Goal: Information Seeking & Learning: Learn about a topic

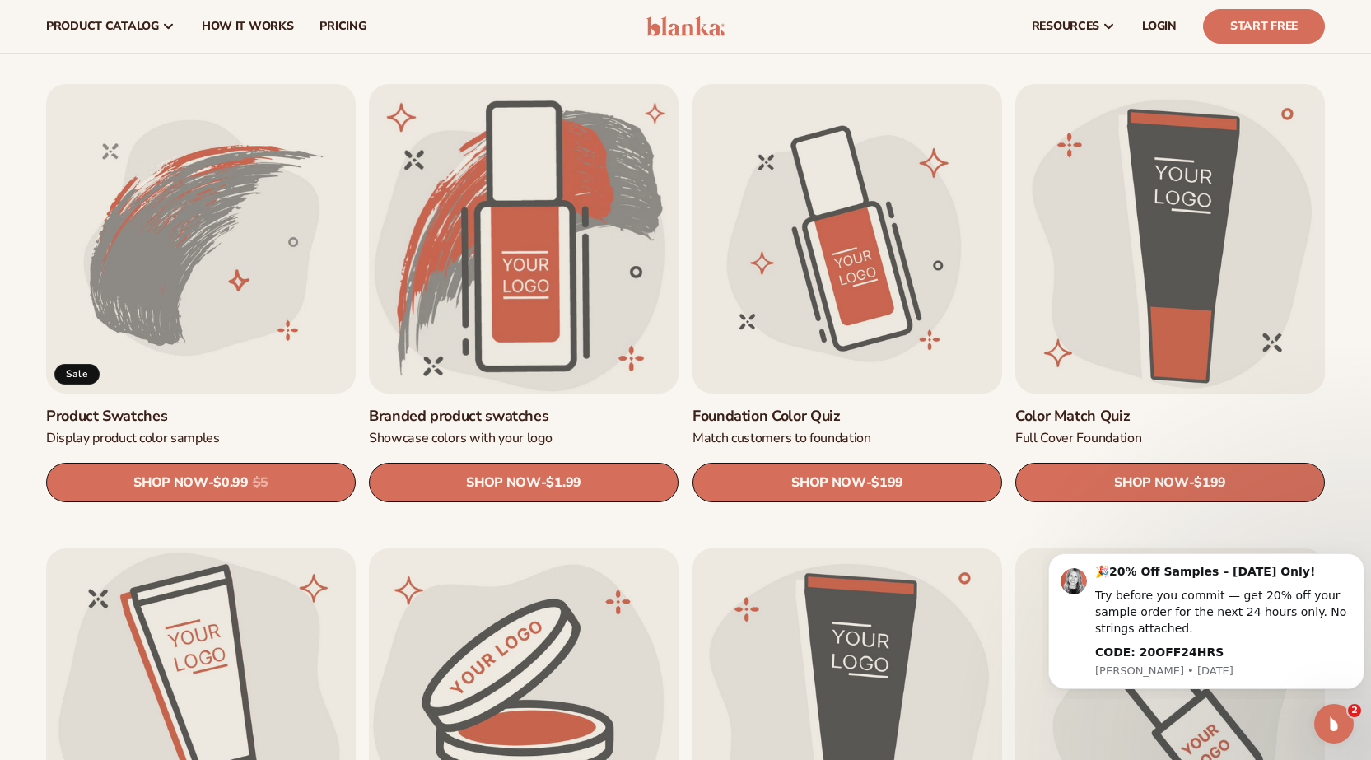
scroll to position [958, 0]
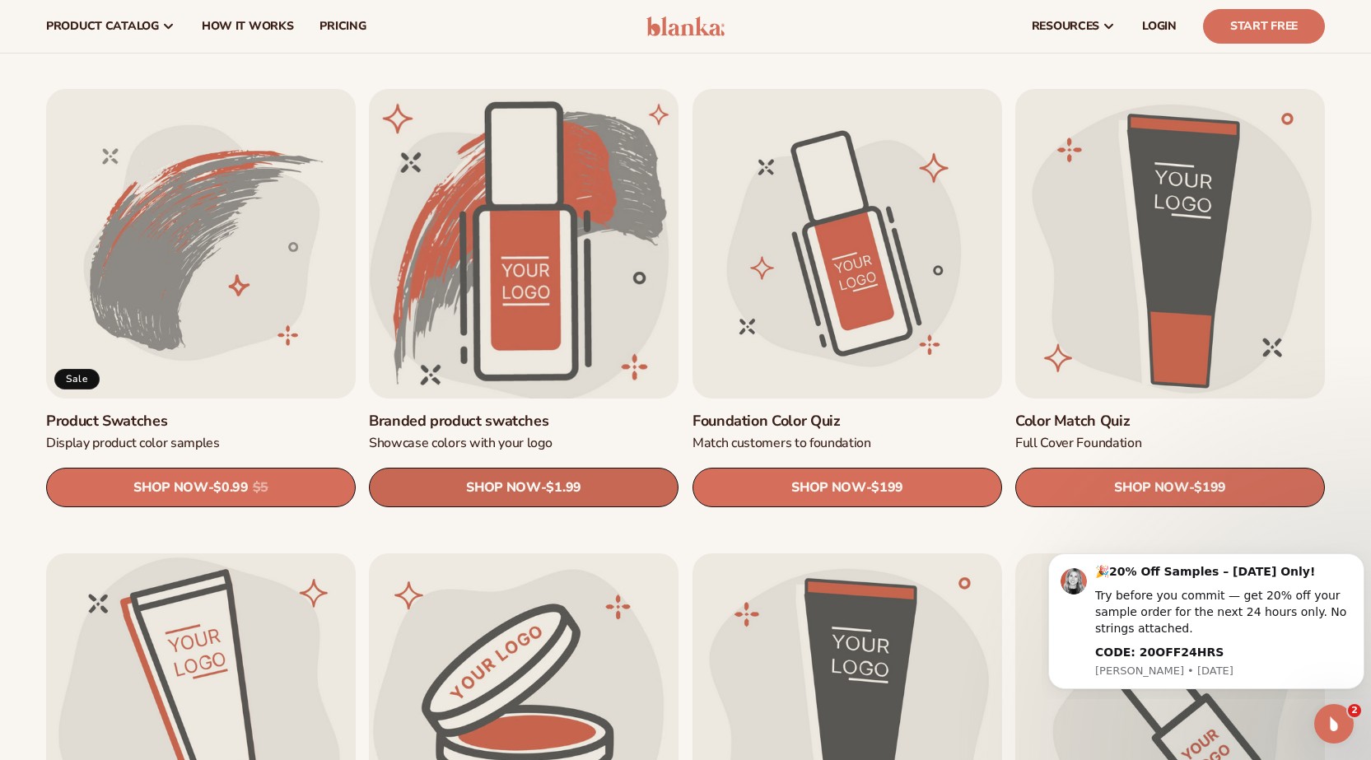
click at [613, 481] on link "SHOP NOW - Regular price $1.99 Sale price $1.99 Regular price Unit price / per" at bounding box center [524, 488] width 310 height 40
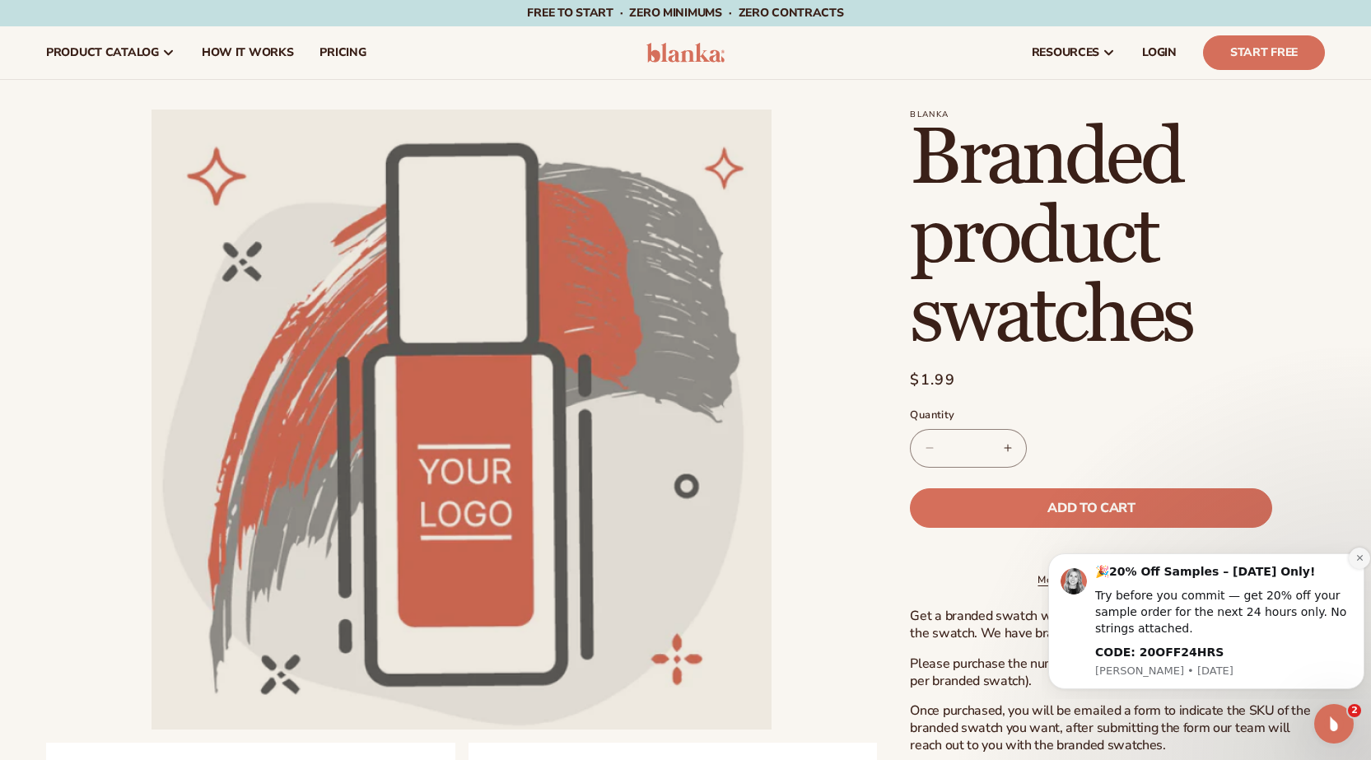
click at [1356, 556] on icon "Dismiss notification" at bounding box center [1359, 557] width 9 height 9
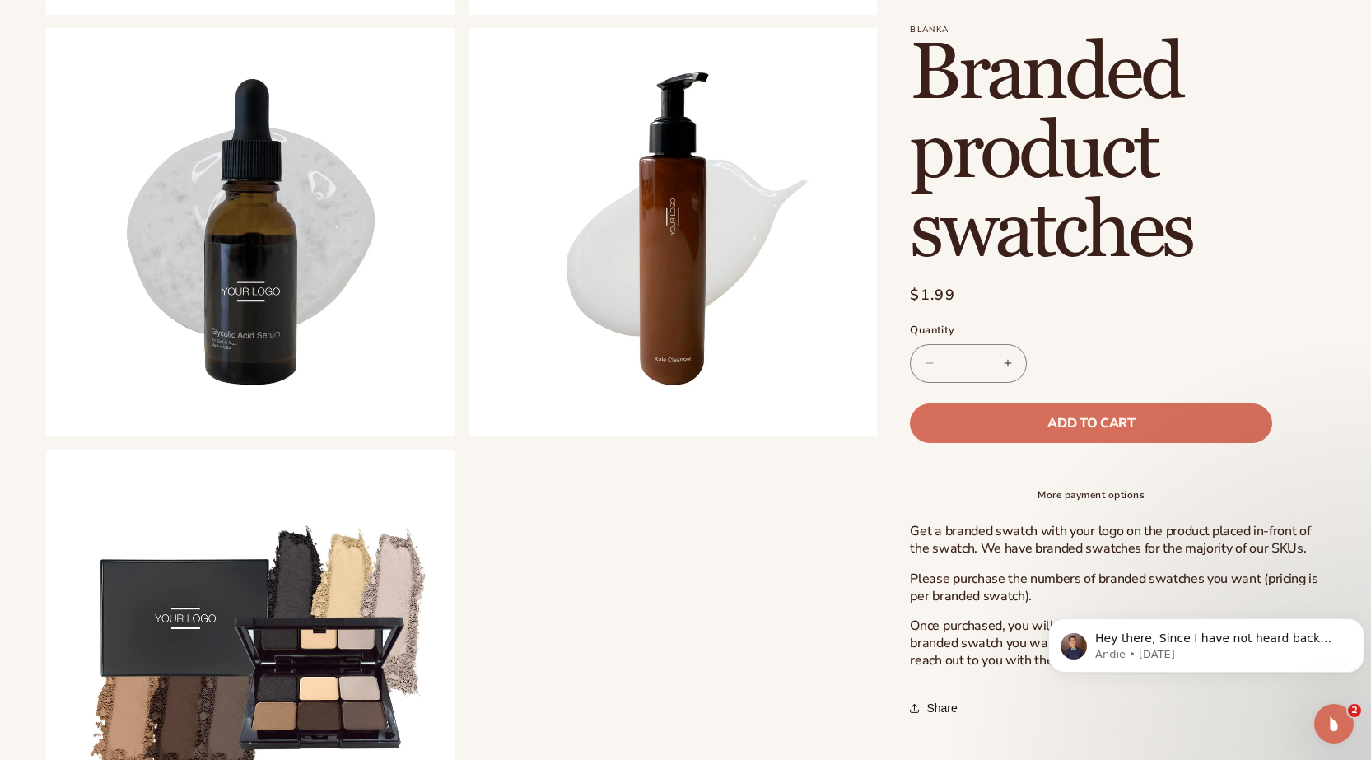
scroll to position [1160, 0]
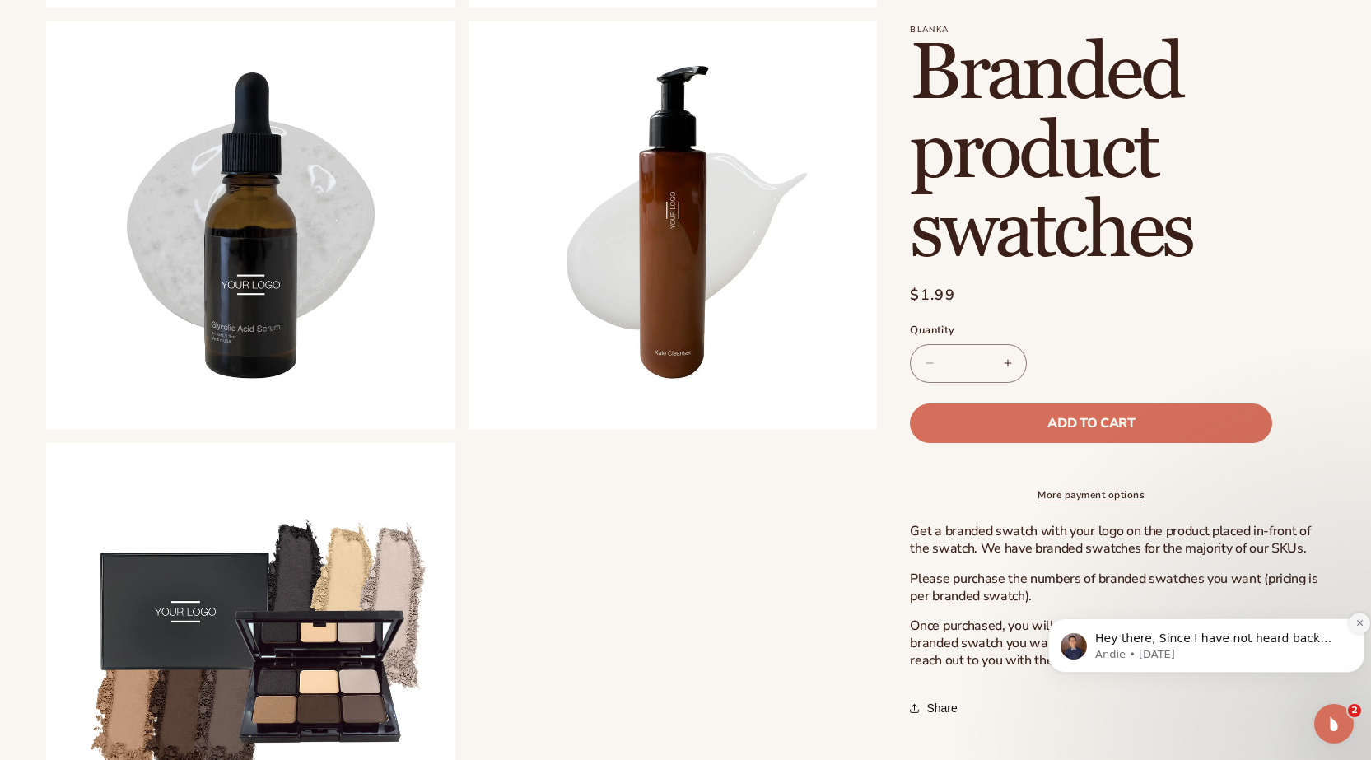
click at [1356, 624] on icon "Dismiss notification" at bounding box center [1359, 622] width 9 height 9
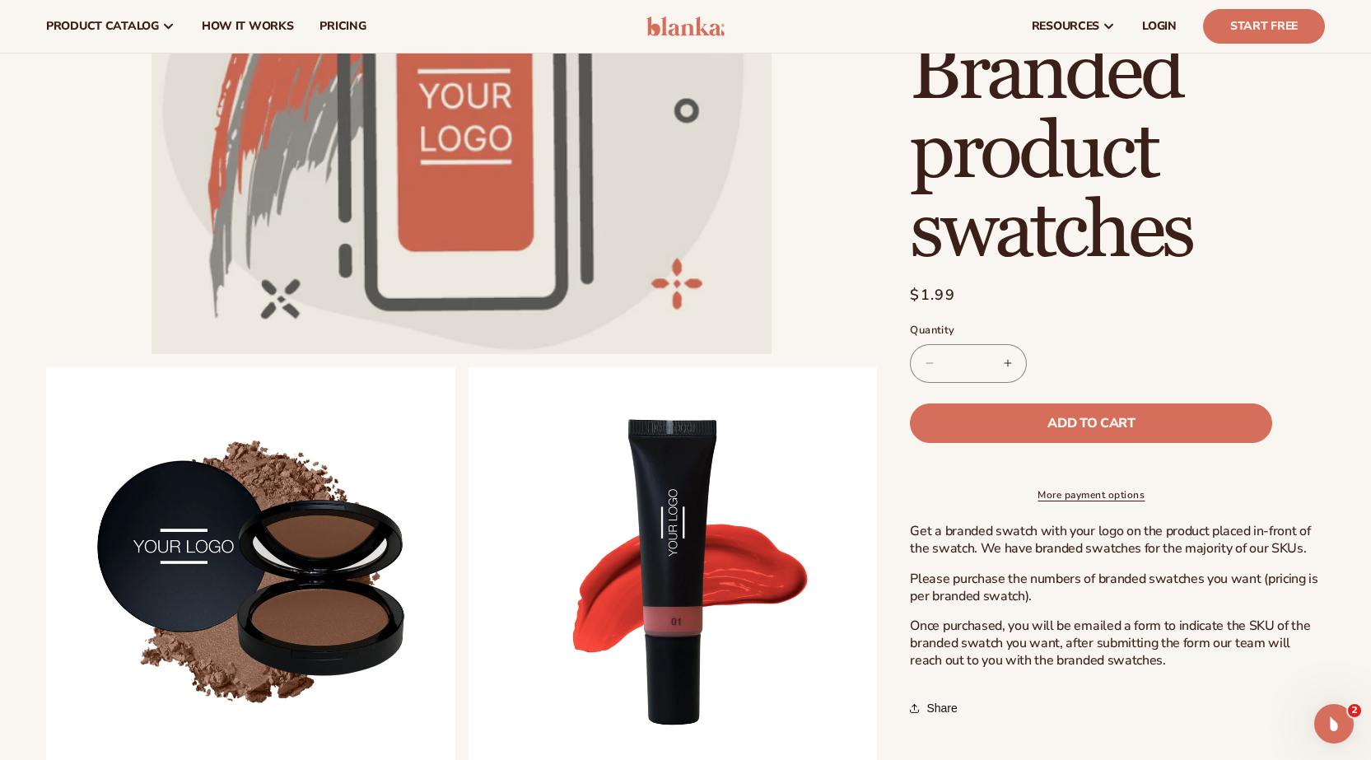
scroll to position [0, 0]
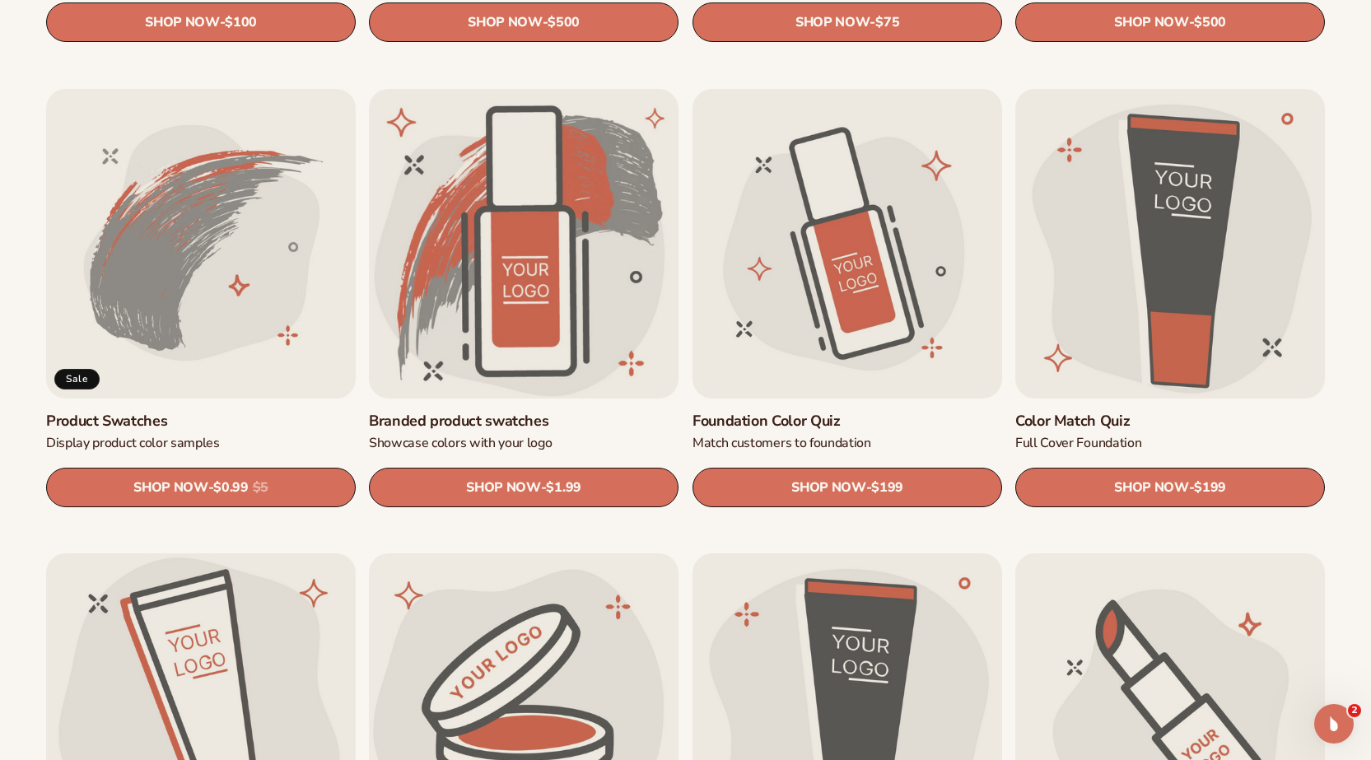
click at [768, 412] on link "Foundation Color Quiz" at bounding box center [847, 421] width 310 height 19
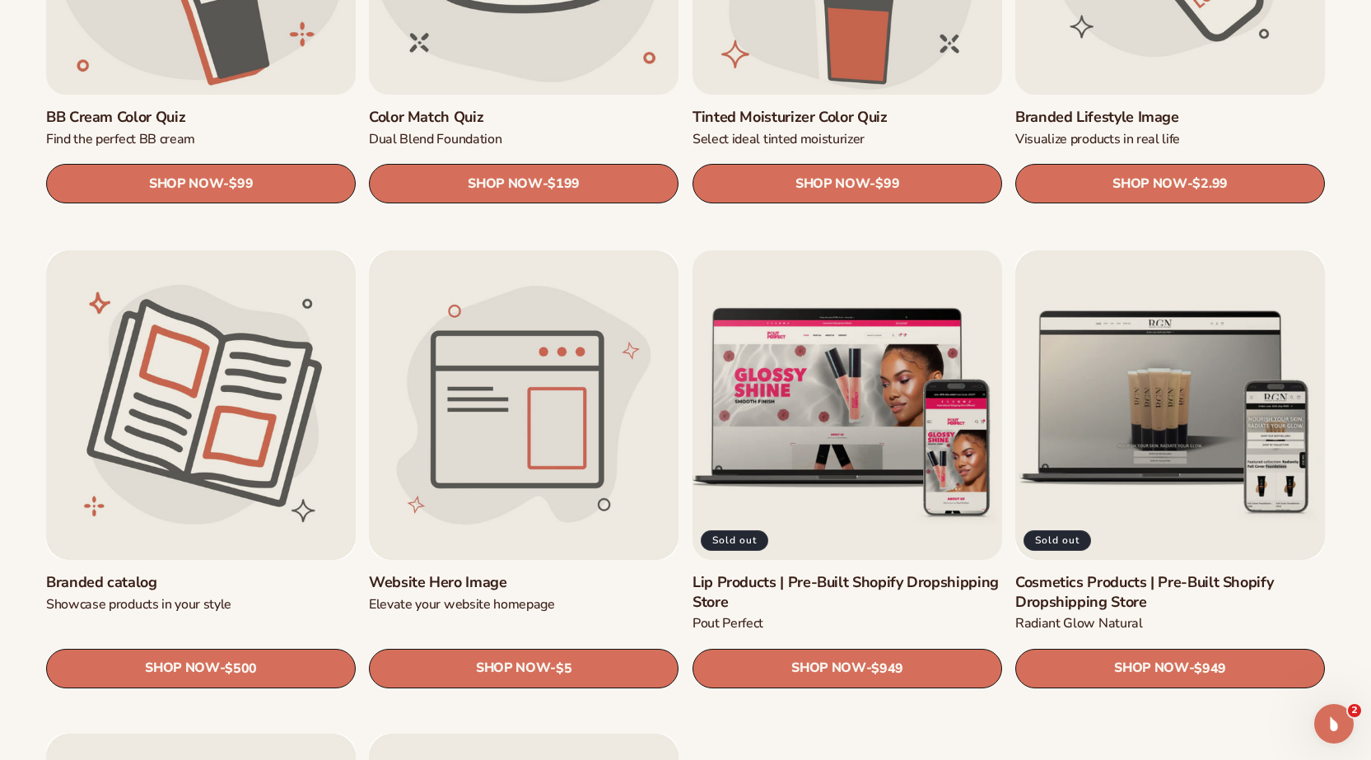
click at [914, 573] on link "Lip Products | Pre-Built Shopify Dropshipping Store" at bounding box center [847, 592] width 310 height 39
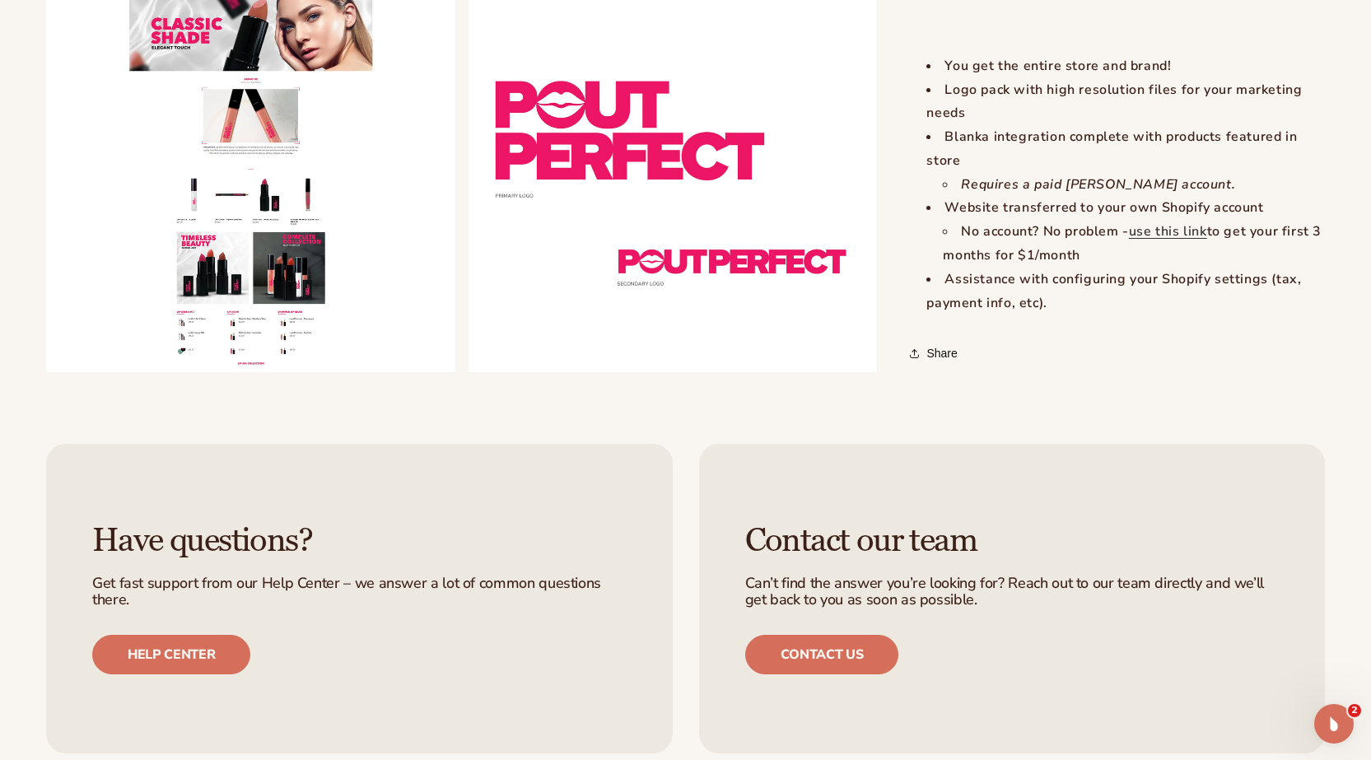
click at [46, 371] on button "Open media 2 in modal" at bounding box center [46, 371] width 0 height 0
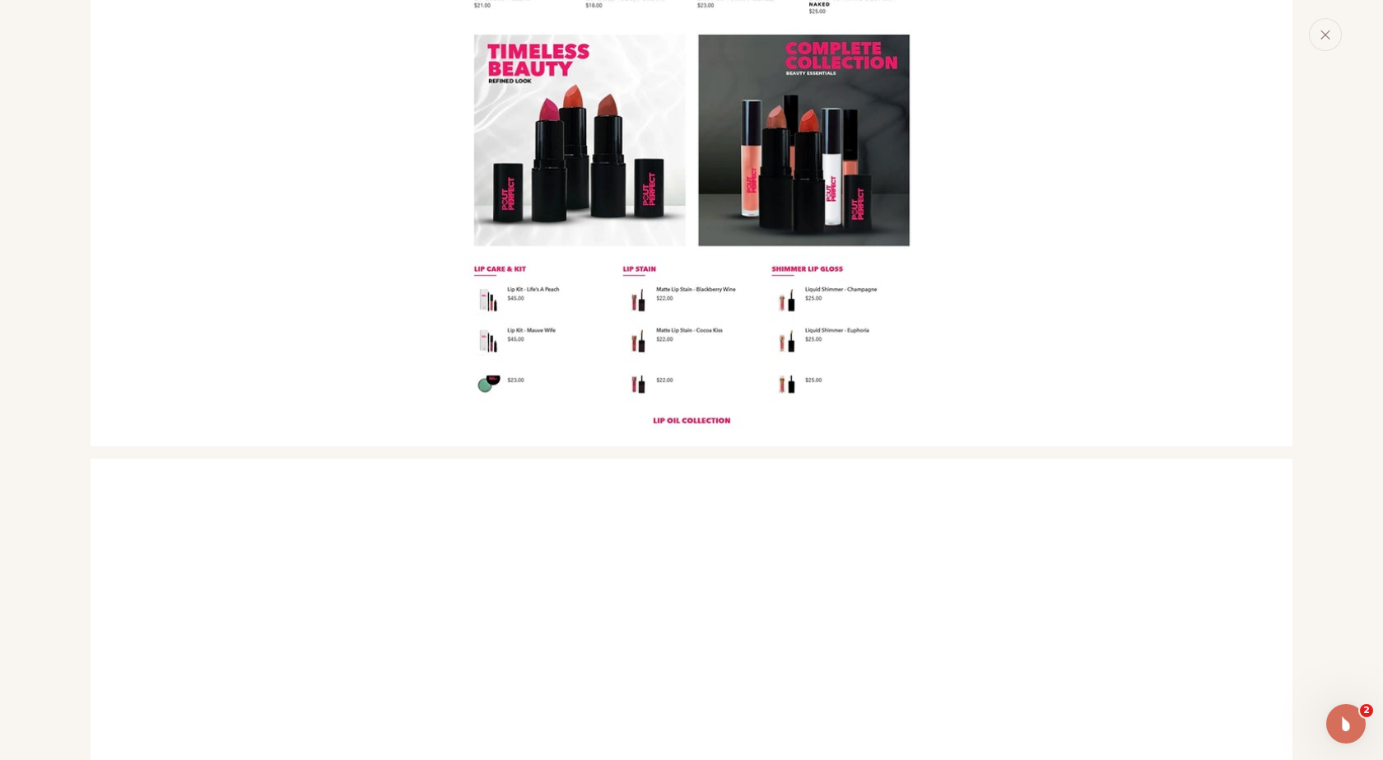
scroll to position [1219, 0]
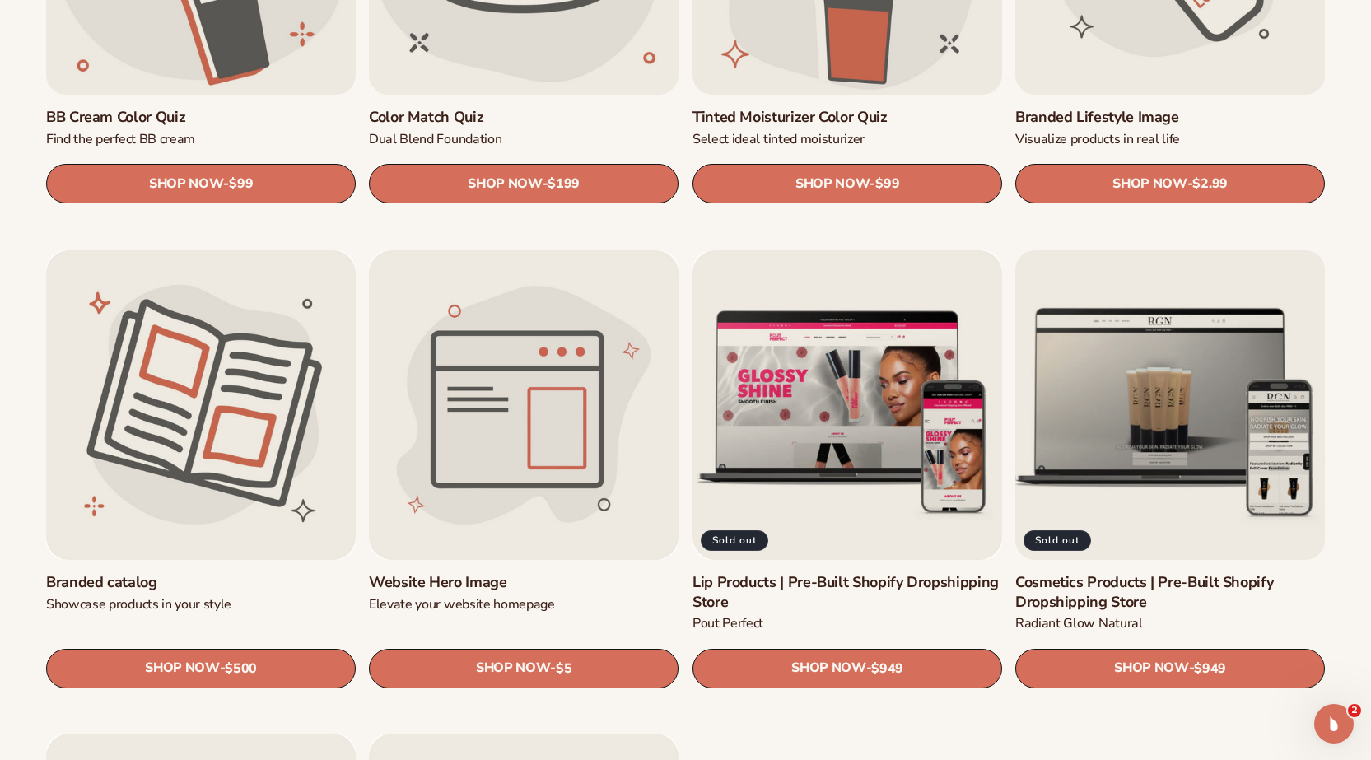
click at [1131, 573] on link "Cosmetics Products | Pre-Built Shopify Dropshipping Store" at bounding box center [1170, 592] width 310 height 39
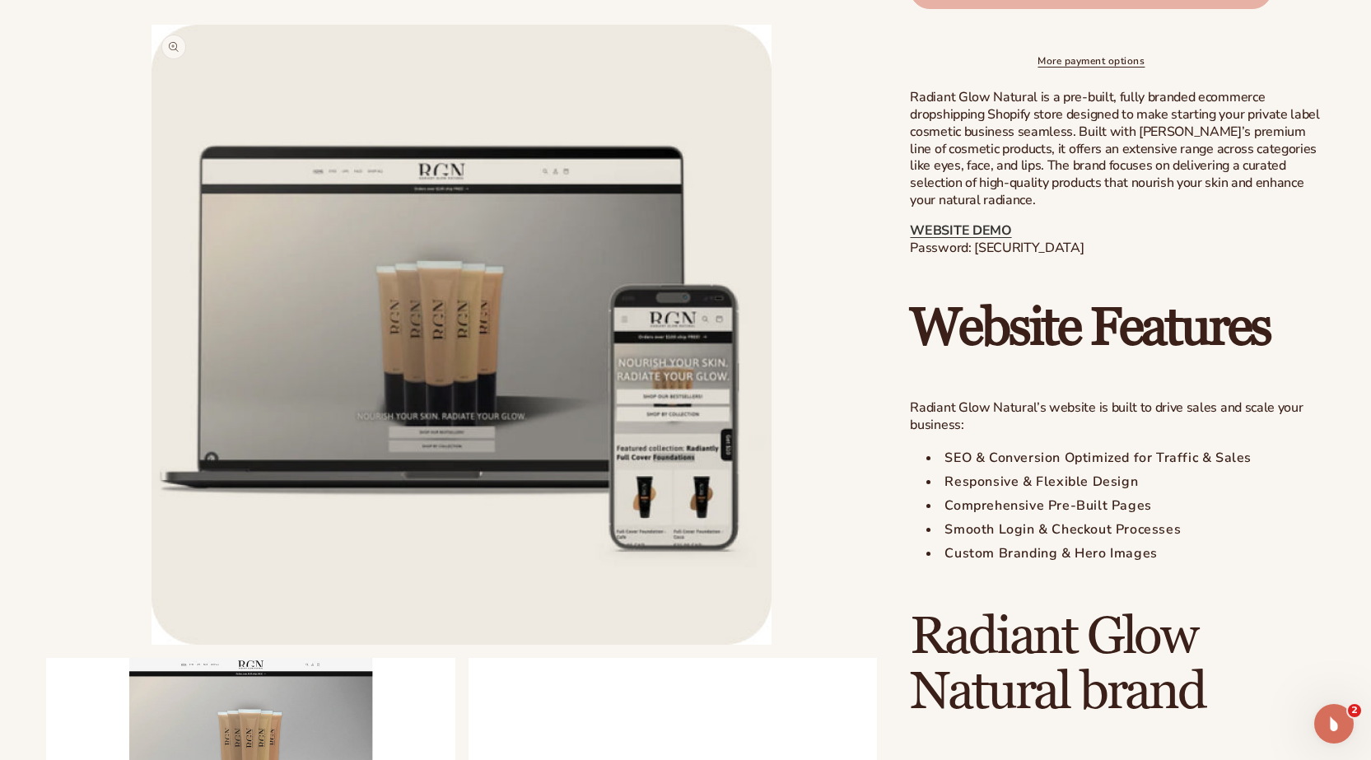
scroll to position [1537, 0]
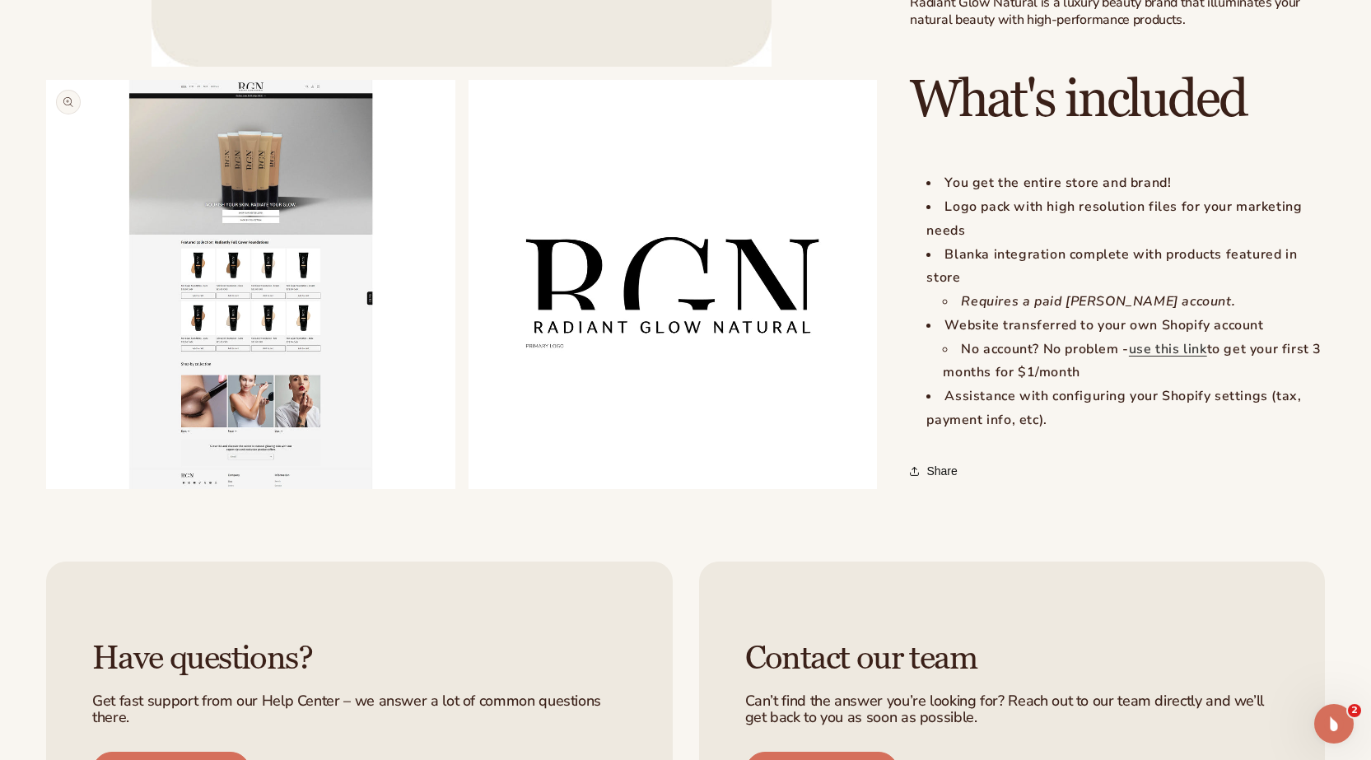
click at [46, 489] on button "Open media 2 in modal" at bounding box center [46, 489] width 0 height 0
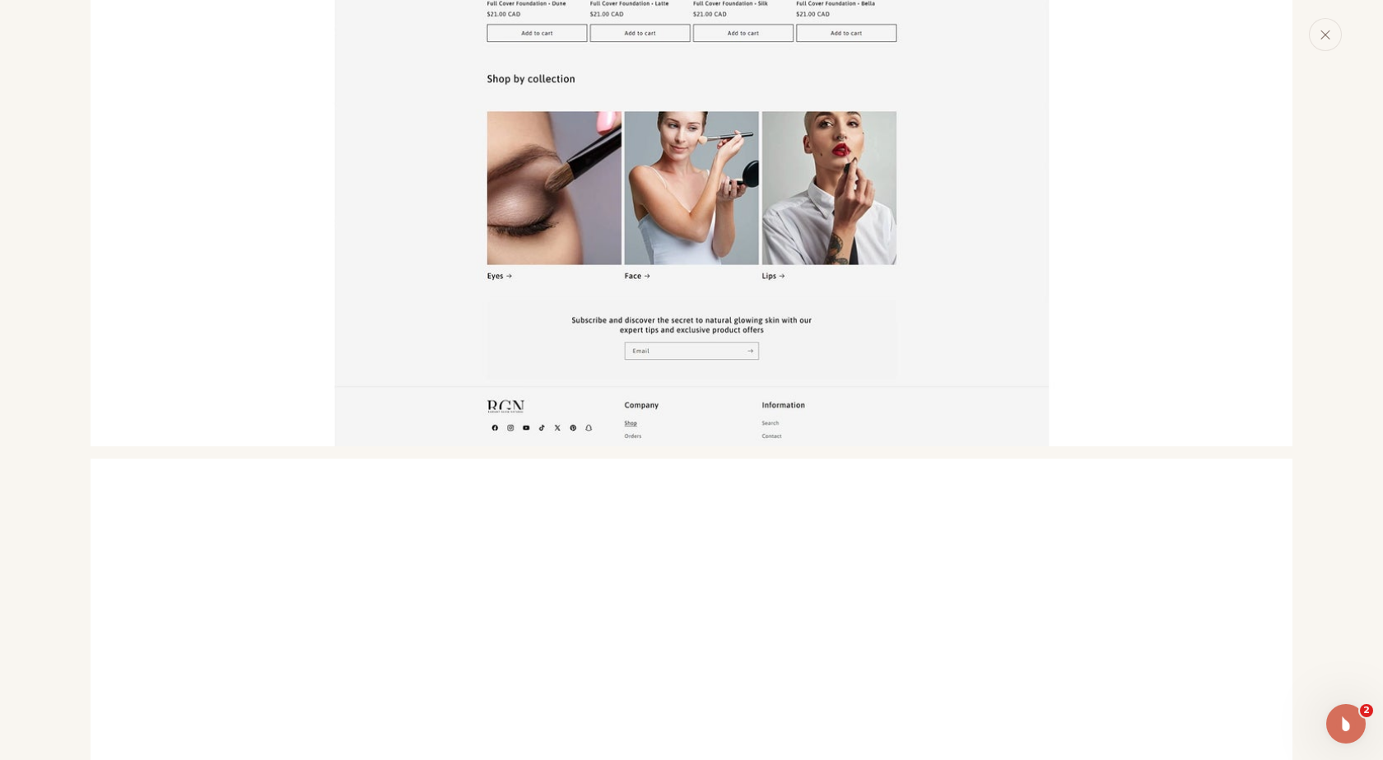
scroll to position [1219, 0]
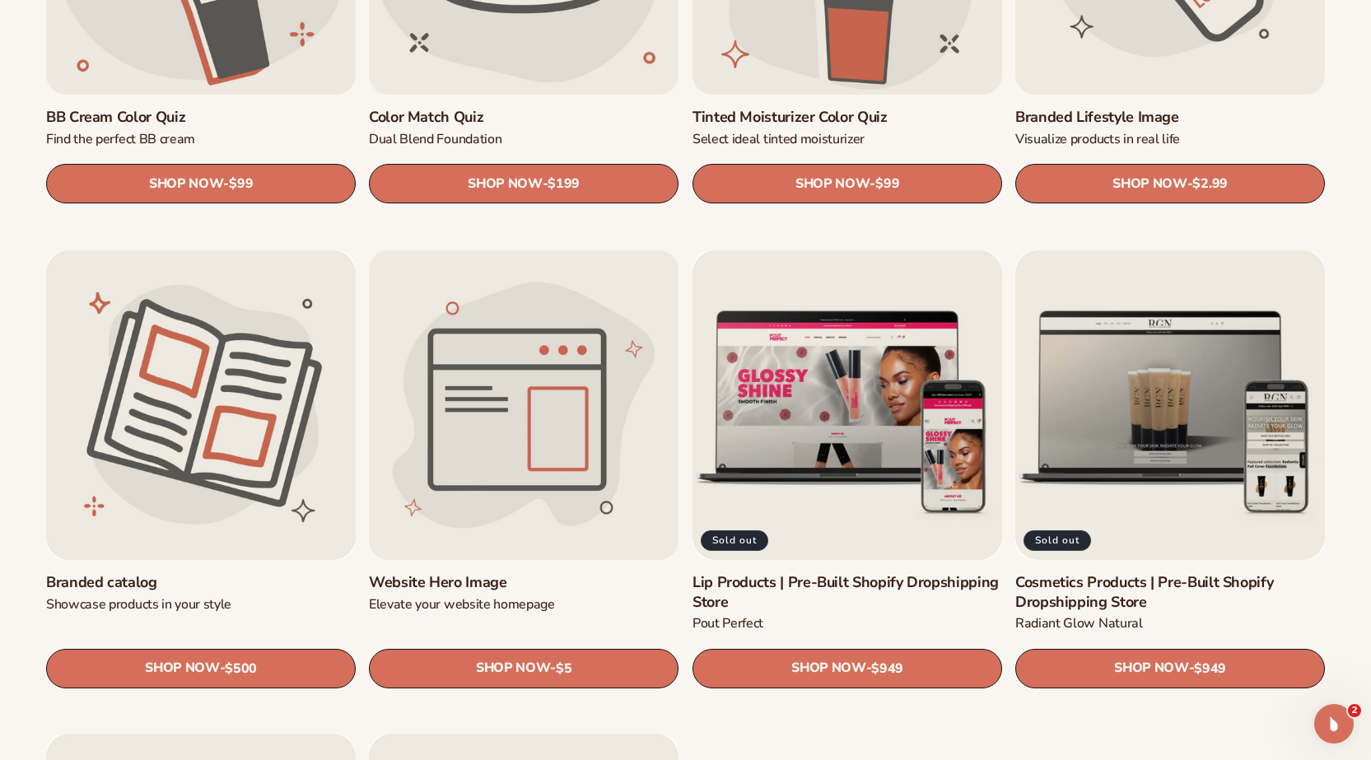
scroll to position [958, 0]
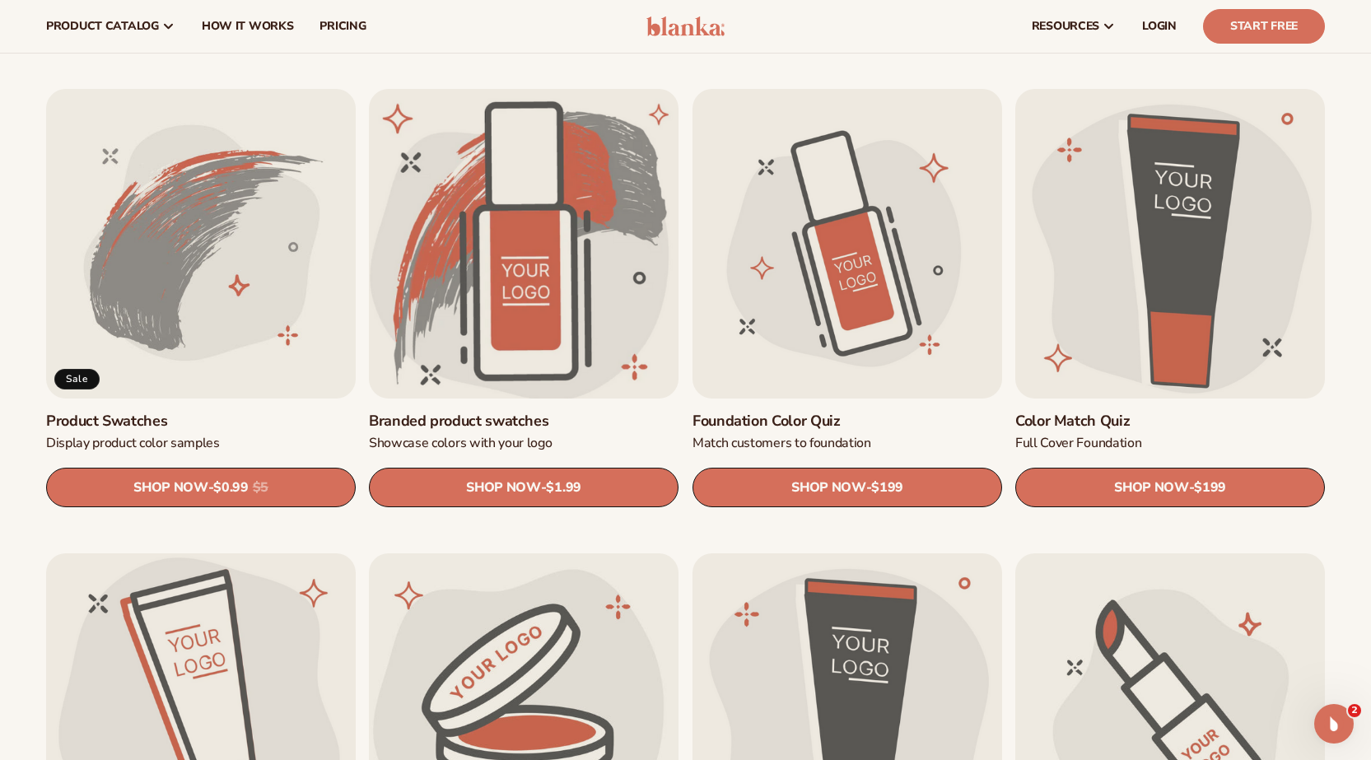
click at [571, 412] on link "Branded product swatches" at bounding box center [524, 421] width 310 height 19
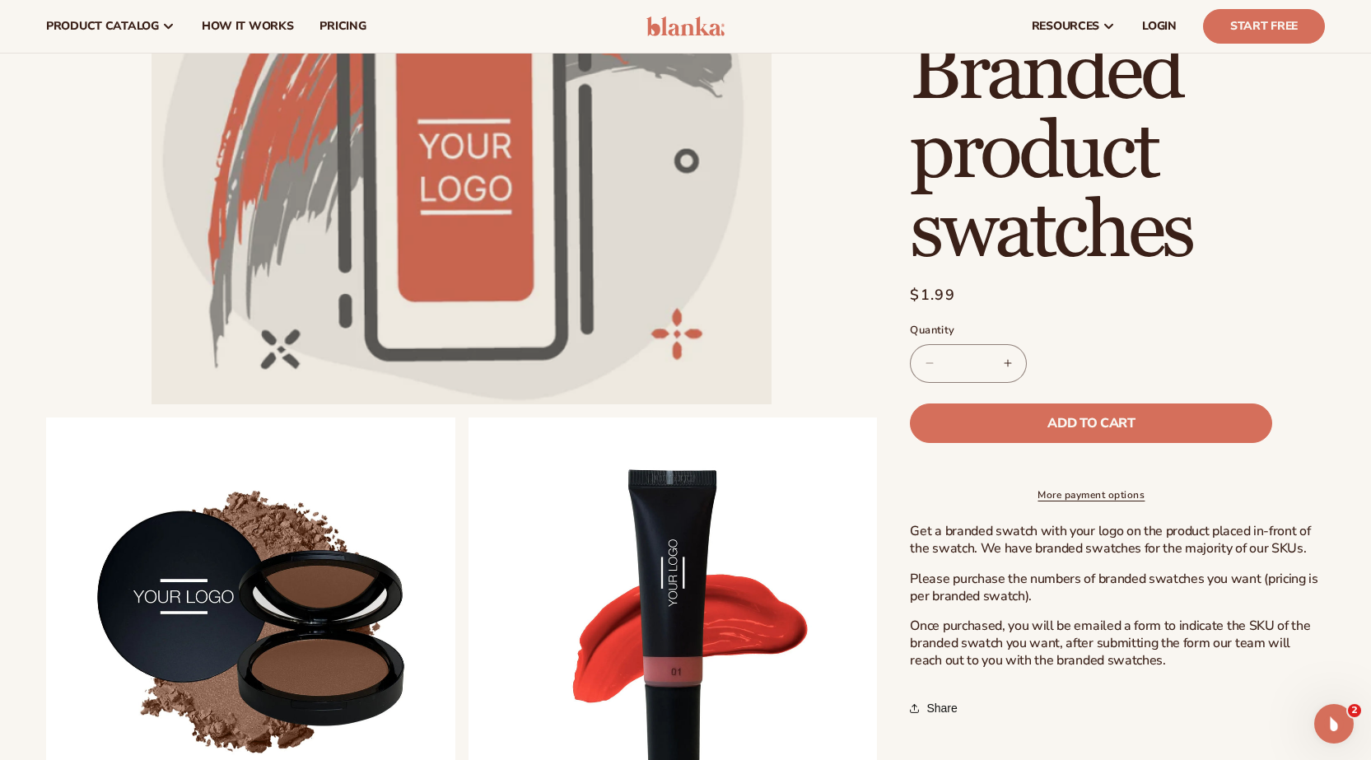
scroll to position [46, 0]
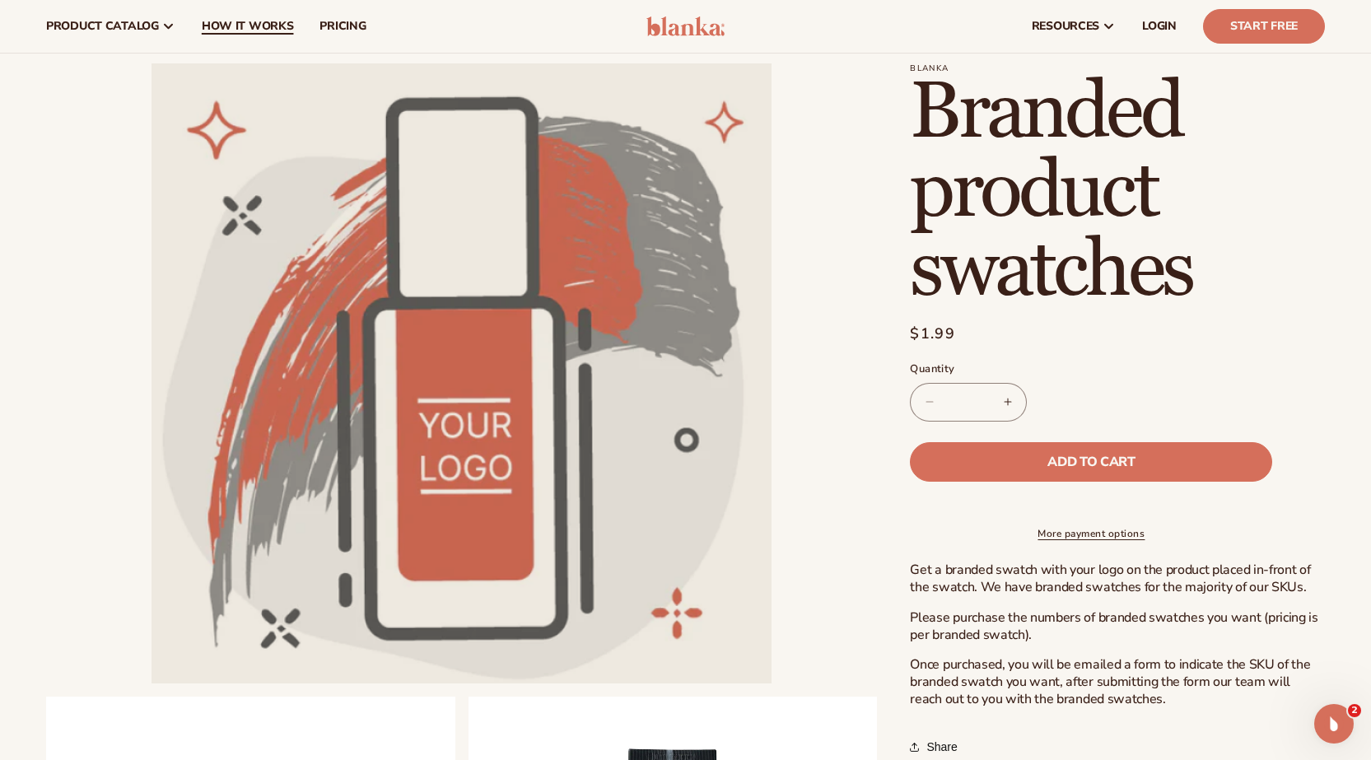
click at [223, 24] on span "How It Works" at bounding box center [248, 26] width 92 height 13
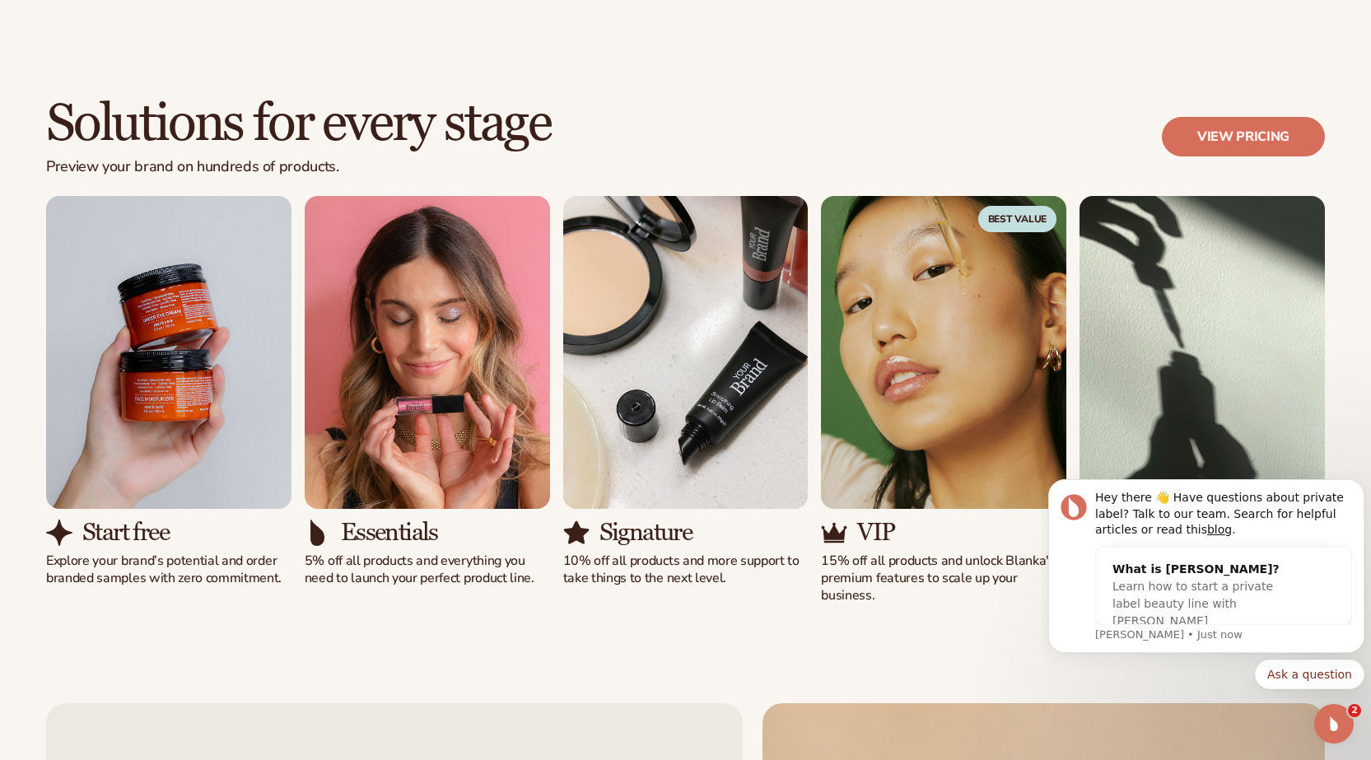
scroll to position [1029, 0]
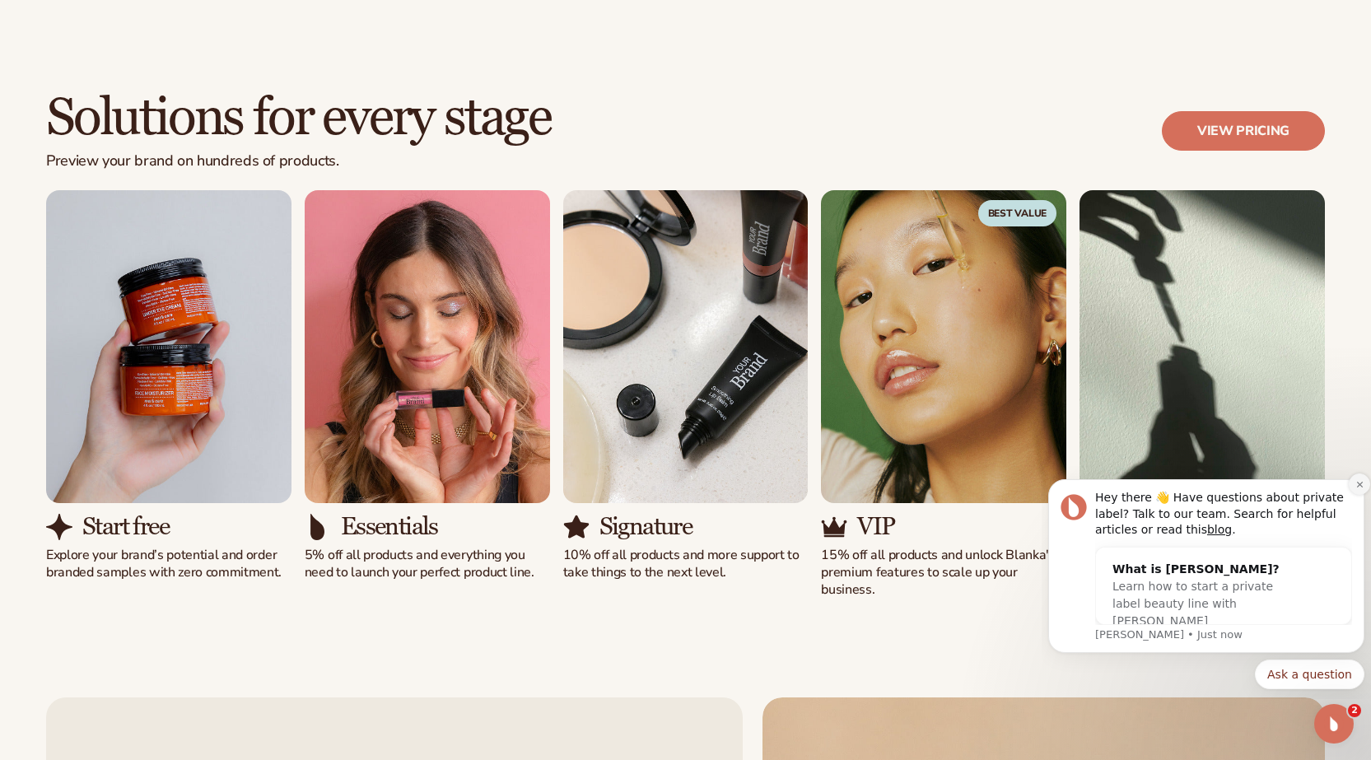
click at [1358, 484] on icon "Dismiss notification" at bounding box center [1359, 484] width 9 height 9
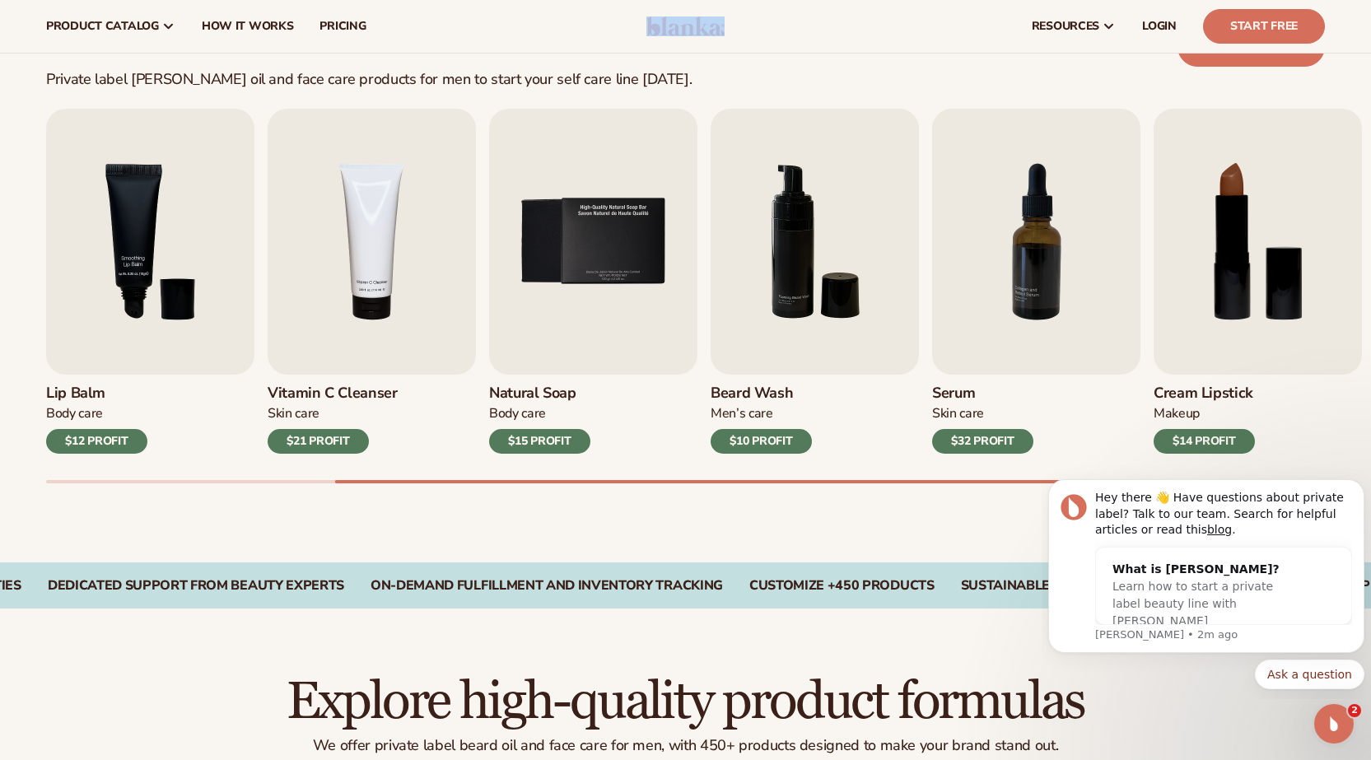
drag, startPoint x: 625, startPoint y: 24, endPoint x: 692, endPoint y: 30, distance: 67.0
click at [692, 30] on header "Cart product catalog The Lab by [PERSON_NAME]" at bounding box center [685, 26] width 1371 height 53
copy header
